Goal: Find specific page/section: Find specific page/section

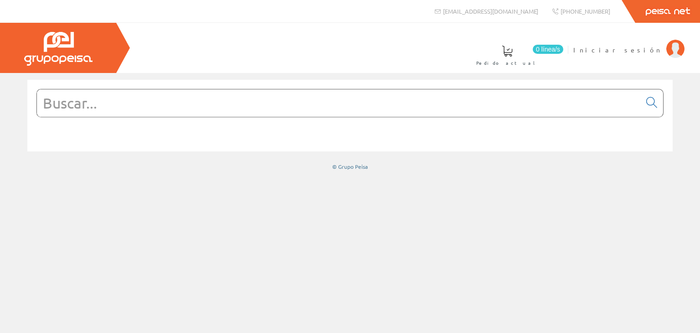
click at [105, 108] on input "text" at bounding box center [339, 102] width 604 height 27
click at [108, 103] on input "text" at bounding box center [339, 102] width 604 height 27
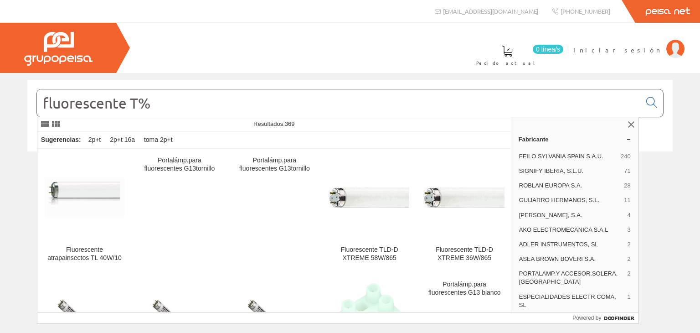
type input "fluorescente T%"
click at [698, 328] on div "fluorescente T%" at bounding box center [350, 203] width 700 height 260
drag, startPoint x: 698, startPoint y: 328, endPoint x: 693, endPoint y: 323, distance: 6.5
click at [693, 323] on div "fluorescente T%" at bounding box center [350, 203] width 700 height 260
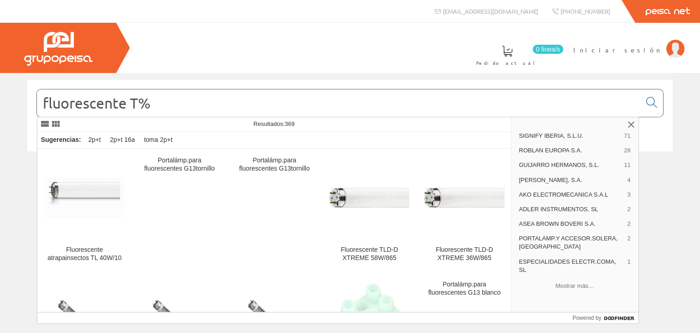
scroll to position [36, 0]
click at [697, 315] on div "fluorescente T%" at bounding box center [350, 203] width 700 height 260
drag, startPoint x: 697, startPoint y: 315, endPoint x: 611, endPoint y: 117, distance: 215.3
click at [611, 117] on body "info@peisa.com +34 962 96 59 14 Peisa Net 0 línea/s" at bounding box center [350, 166] width 700 height 333
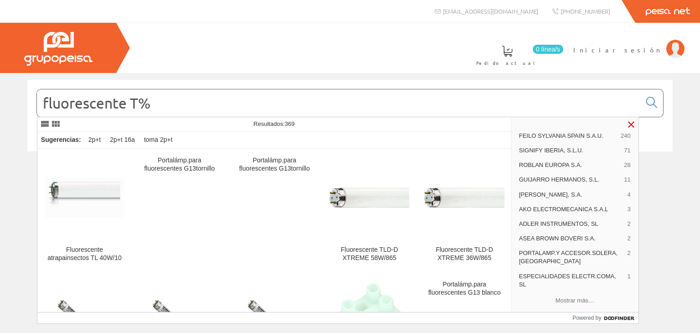
click at [629, 124] on link at bounding box center [631, 124] width 11 height 11
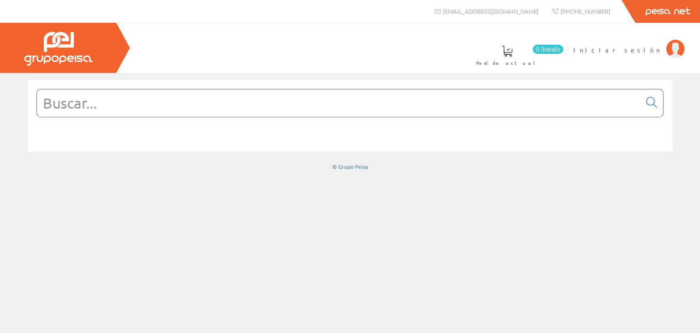
click at [112, 100] on input "text" at bounding box center [339, 102] width 604 height 27
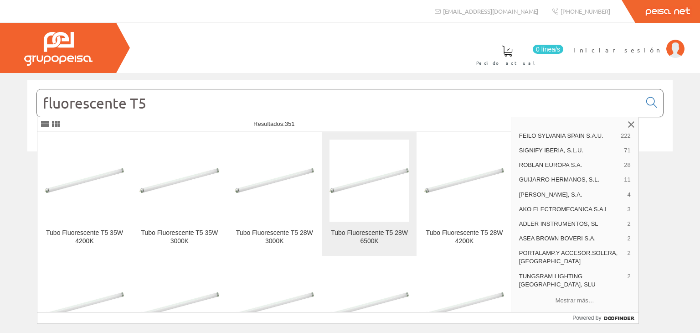
type input "fluorescente T5"
click at [361, 216] on figure at bounding box center [369, 180] width 80 height 82
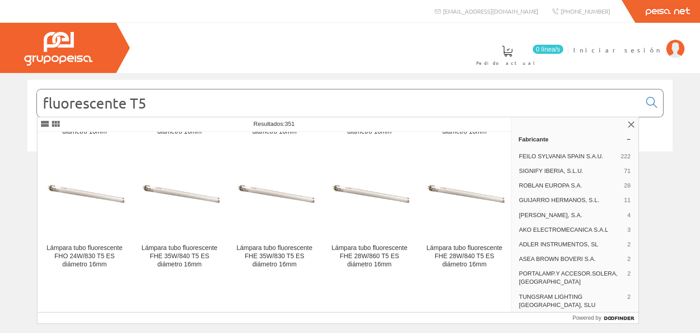
scroll to position [771, 0]
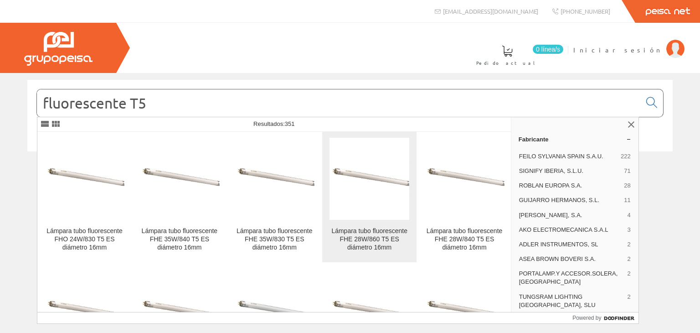
click at [370, 205] on figure at bounding box center [369, 179] width 80 height 82
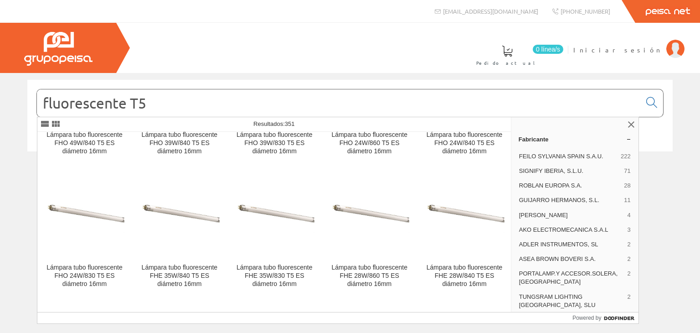
scroll to position [747, 0]
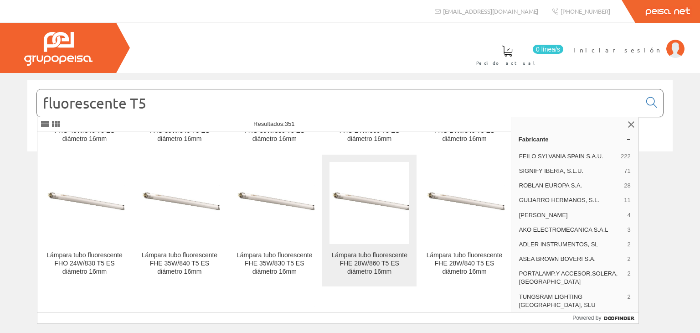
click at [362, 254] on div "Lámpara tubo fluorescente FHE 28W/860 T5 ES diámetro 16mm" at bounding box center [369, 263] width 80 height 25
